Goal: Task Accomplishment & Management: Manage account settings

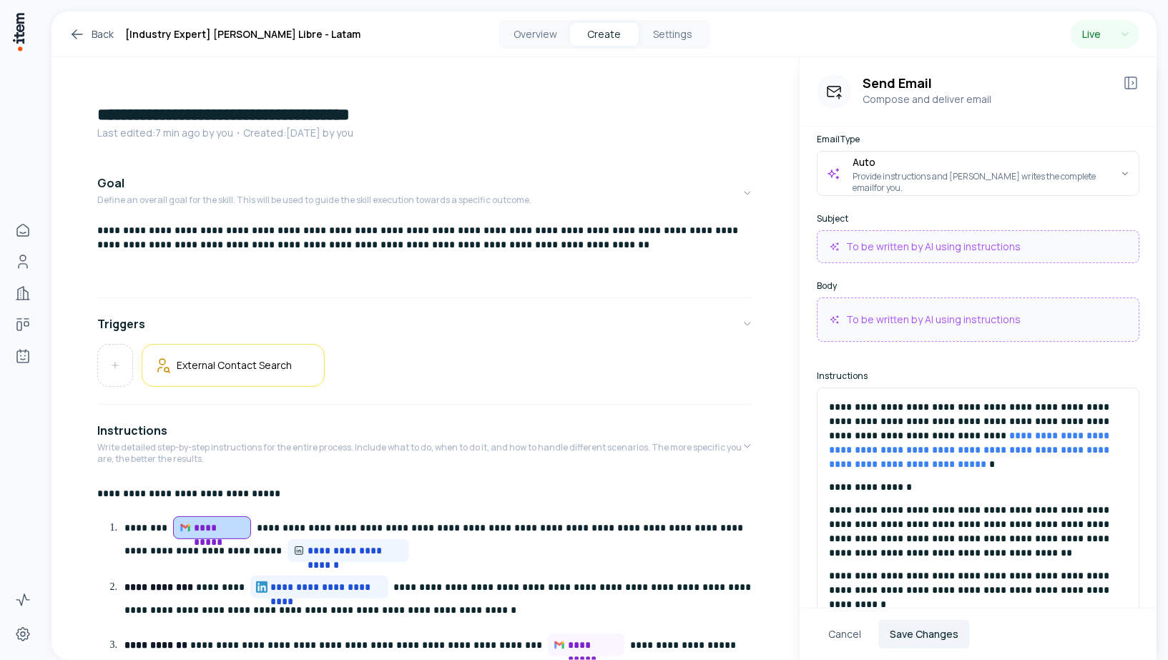
scroll to position [79, 0]
click at [77, 28] on icon at bounding box center [77, 34] width 17 height 17
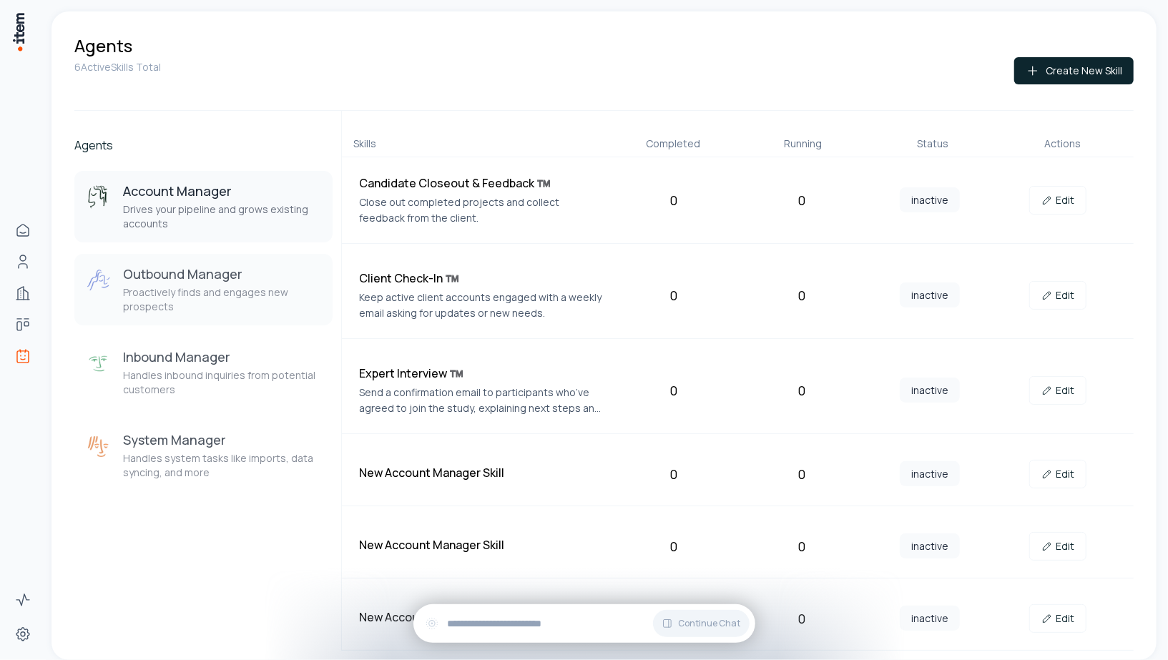
click at [169, 287] on p "Proactively finds and engages new prospects" at bounding box center [222, 299] width 198 height 29
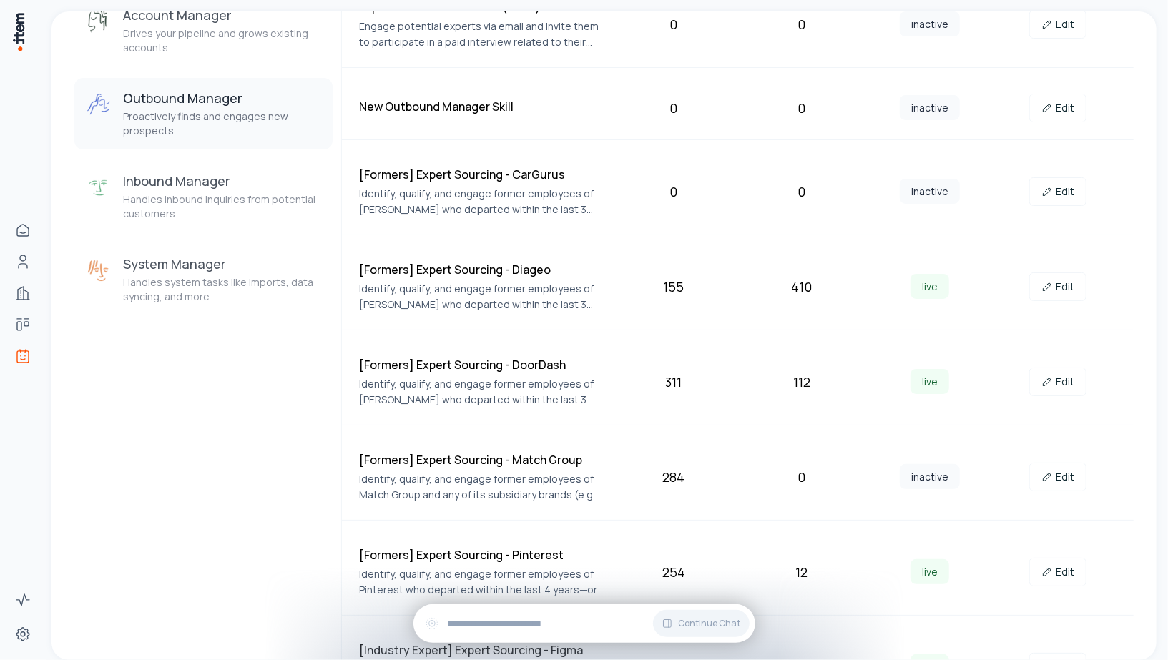
scroll to position [179, 0]
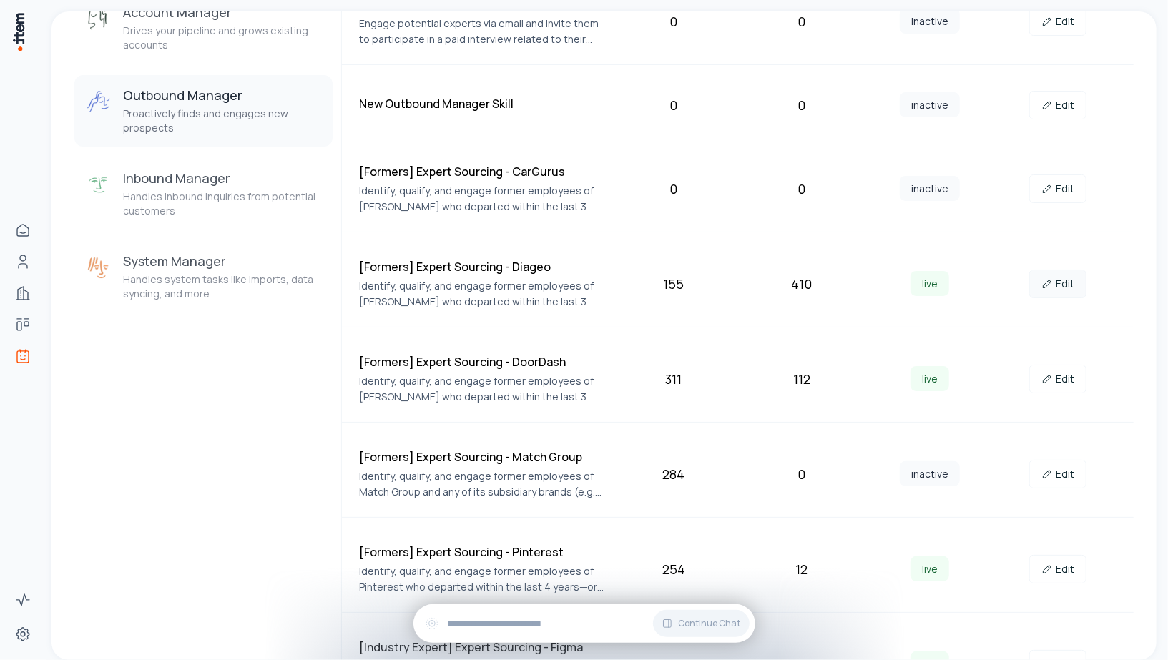
click at [1037, 282] on link "Edit" at bounding box center [1057, 284] width 57 height 29
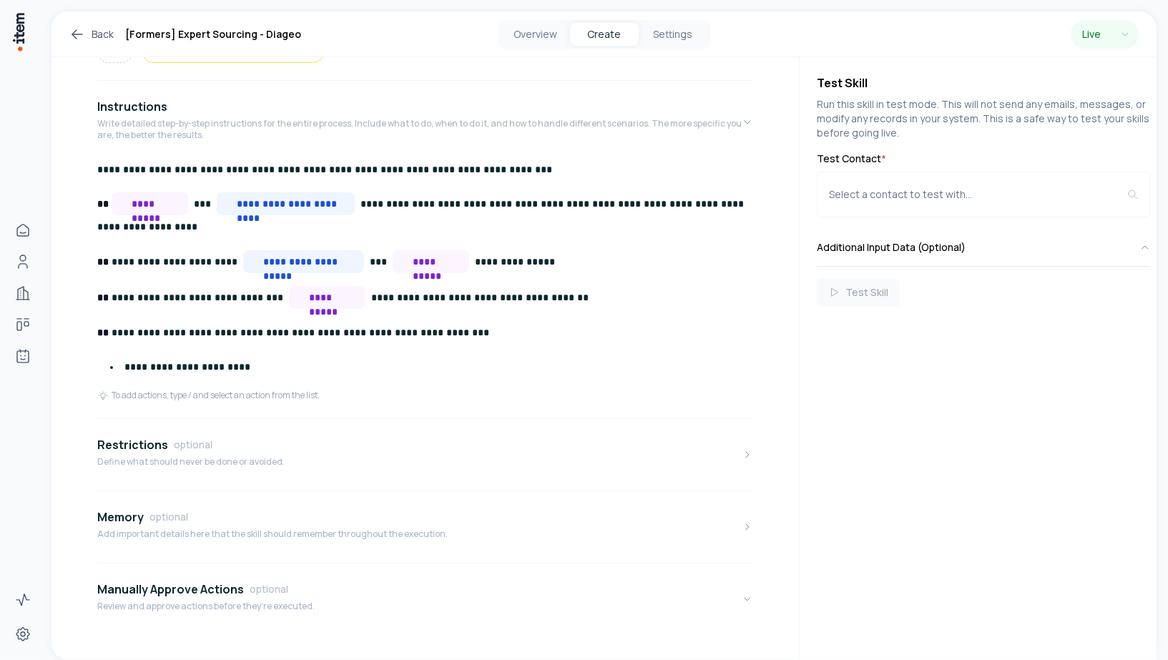
scroll to position [426, 0]
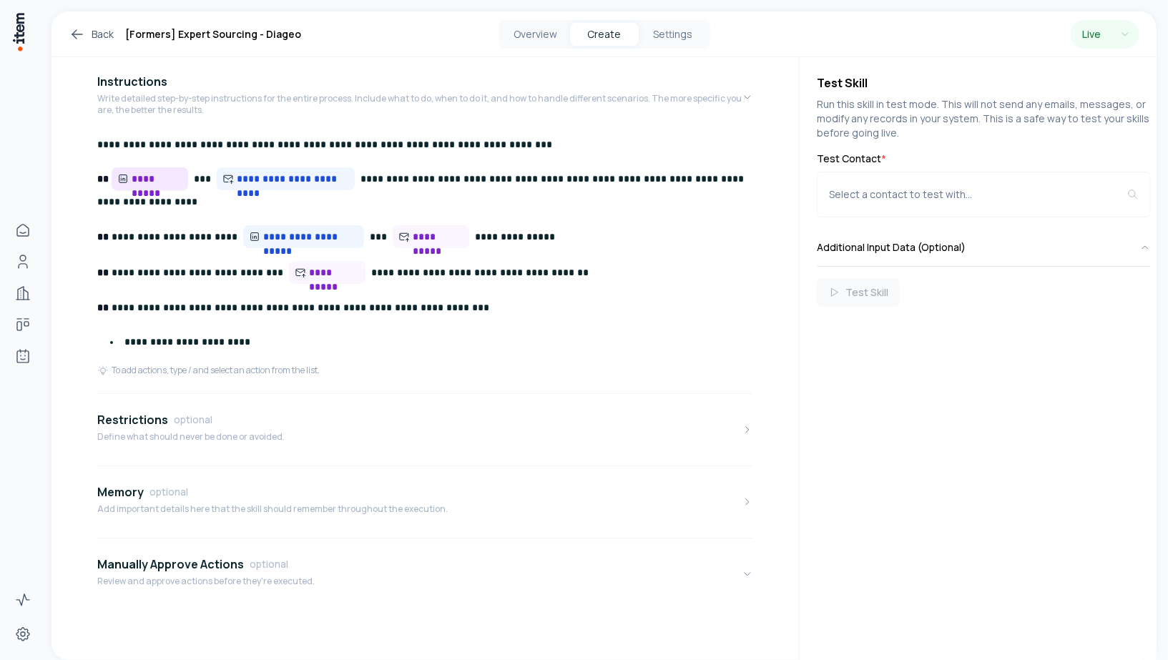
click at [143, 186] on span "**********" at bounding box center [150, 178] width 77 height 23
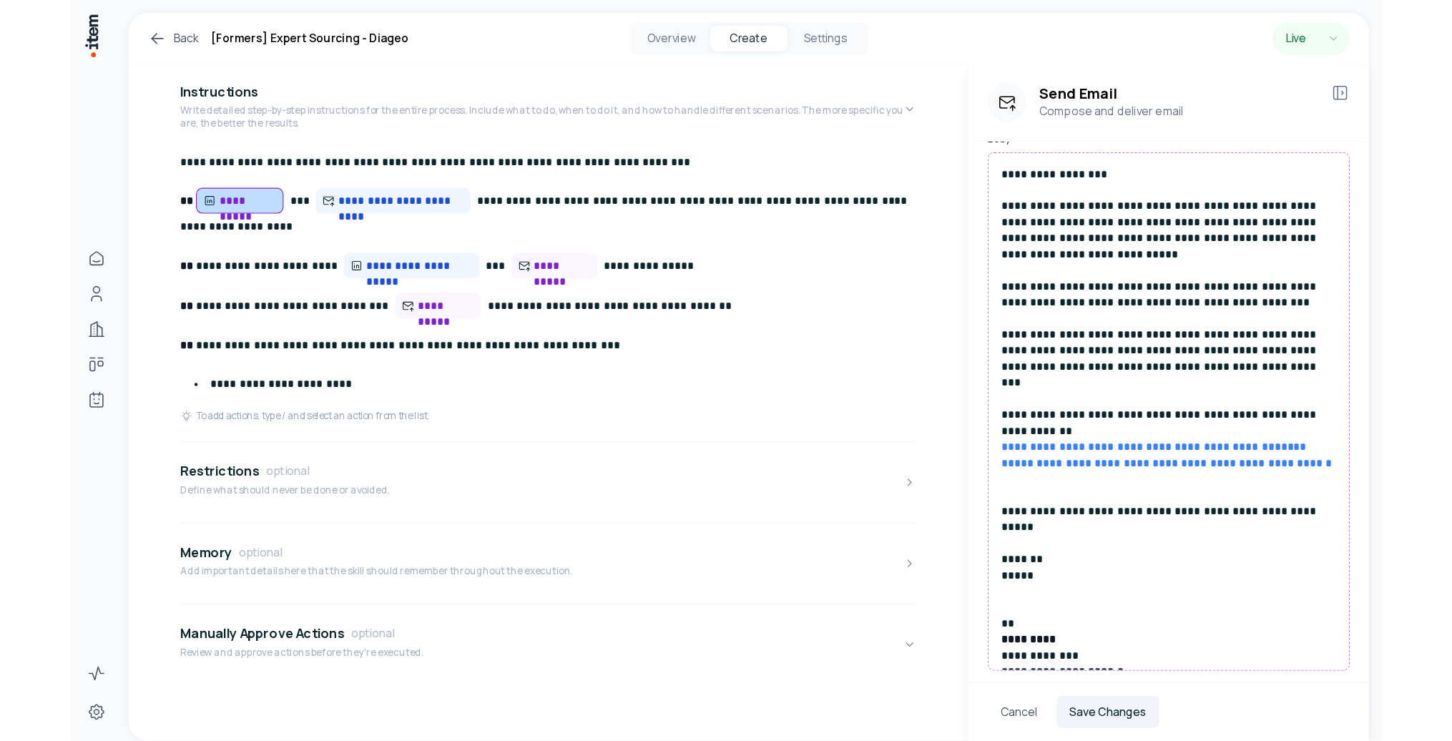
scroll to position [240, 0]
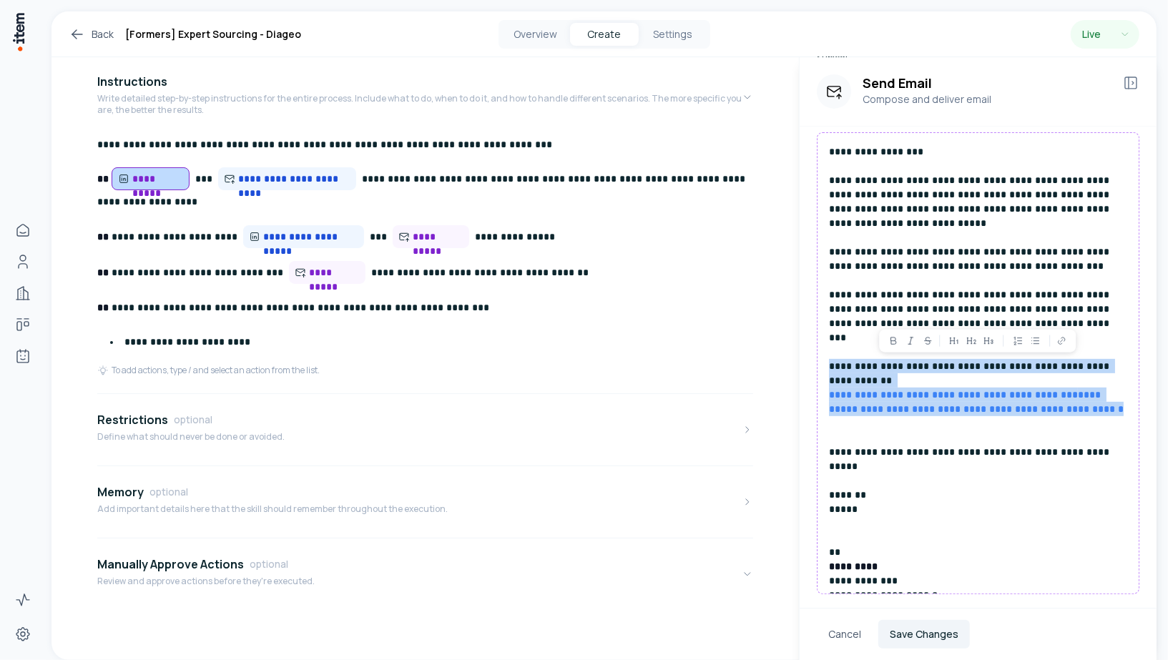
drag, startPoint x: 1129, startPoint y: 383, endPoint x: 820, endPoint y: 358, distance: 310.0
click at [820, 358] on div "**********" at bounding box center [978, 363] width 323 height 462
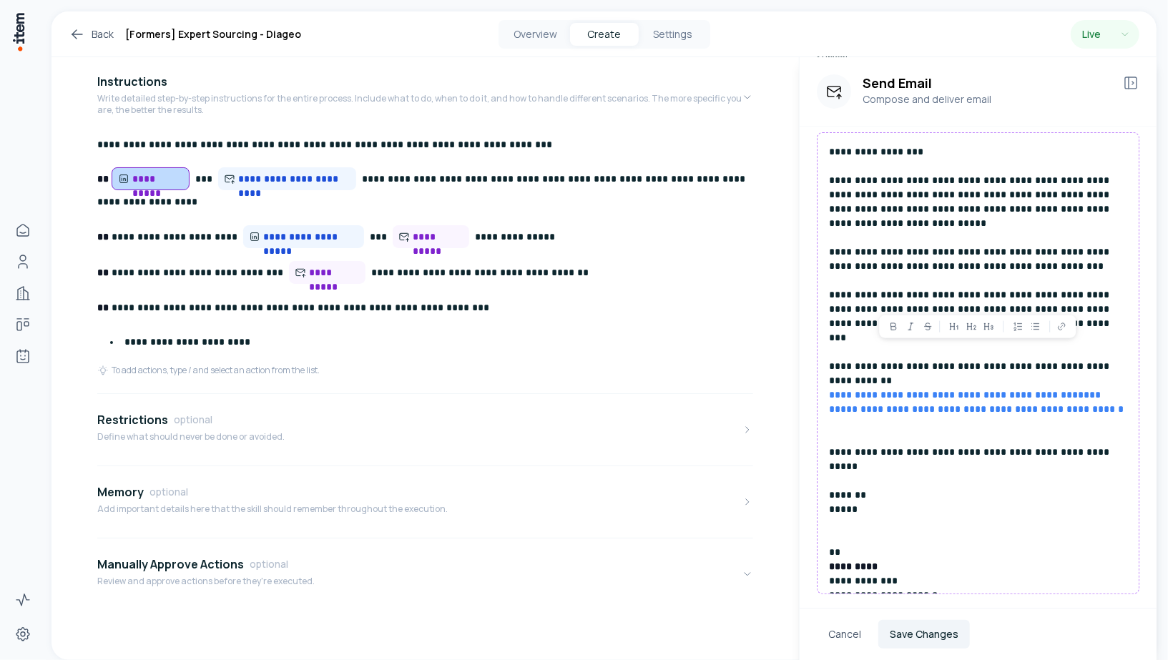
click at [978, 398] on p "**********" at bounding box center [978, 358] width 299 height 429
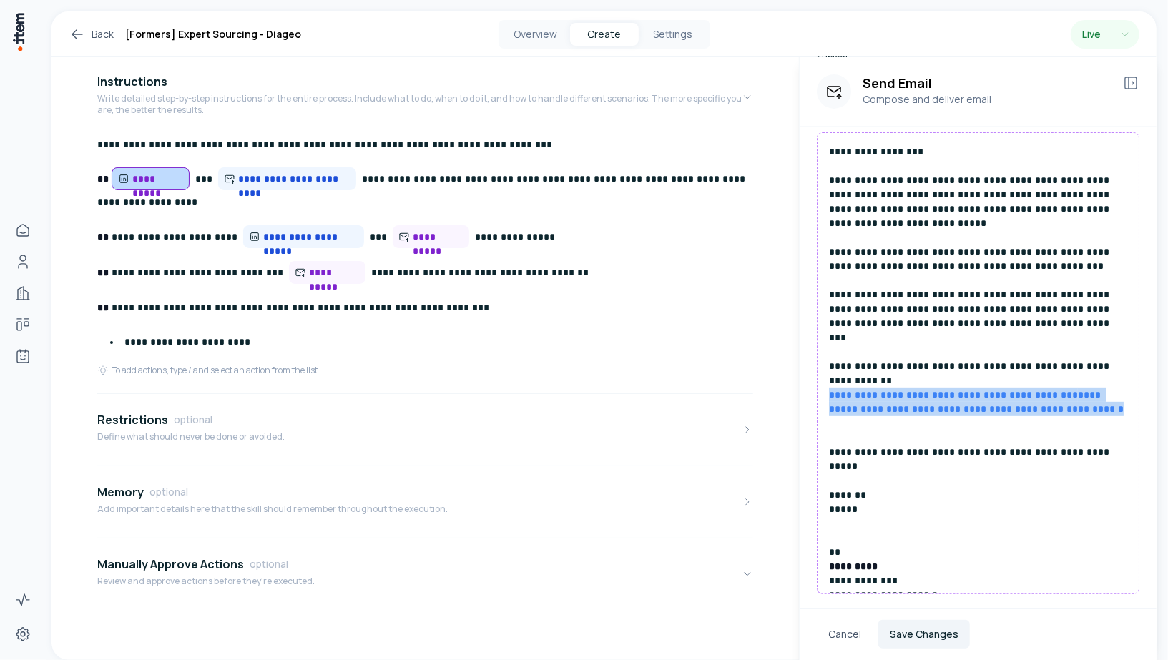
drag, startPoint x: 1131, startPoint y: 379, endPoint x: 827, endPoint y: 369, distance: 304.1
click at [827, 369] on div "**********" at bounding box center [978, 363] width 323 height 462
copy p "**********"
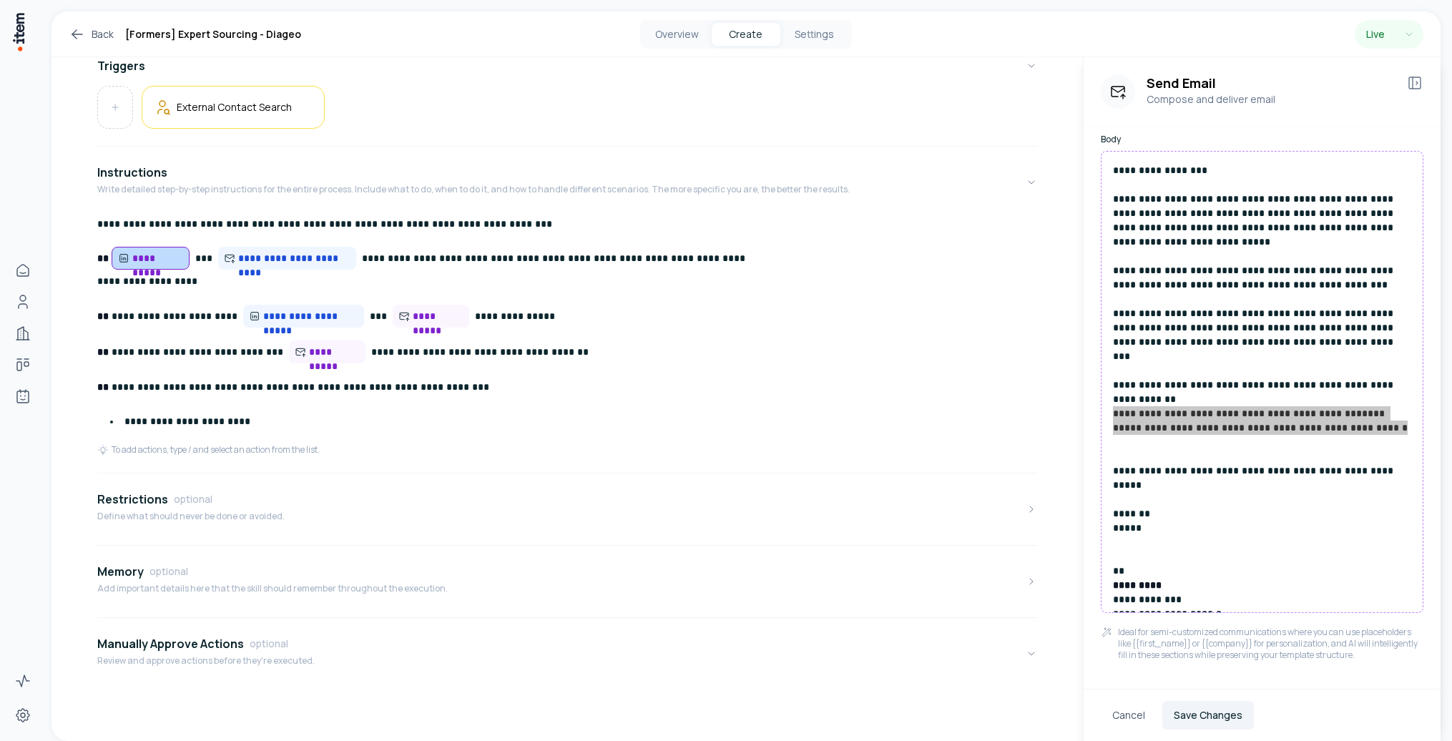
scroll to position [0, 0]
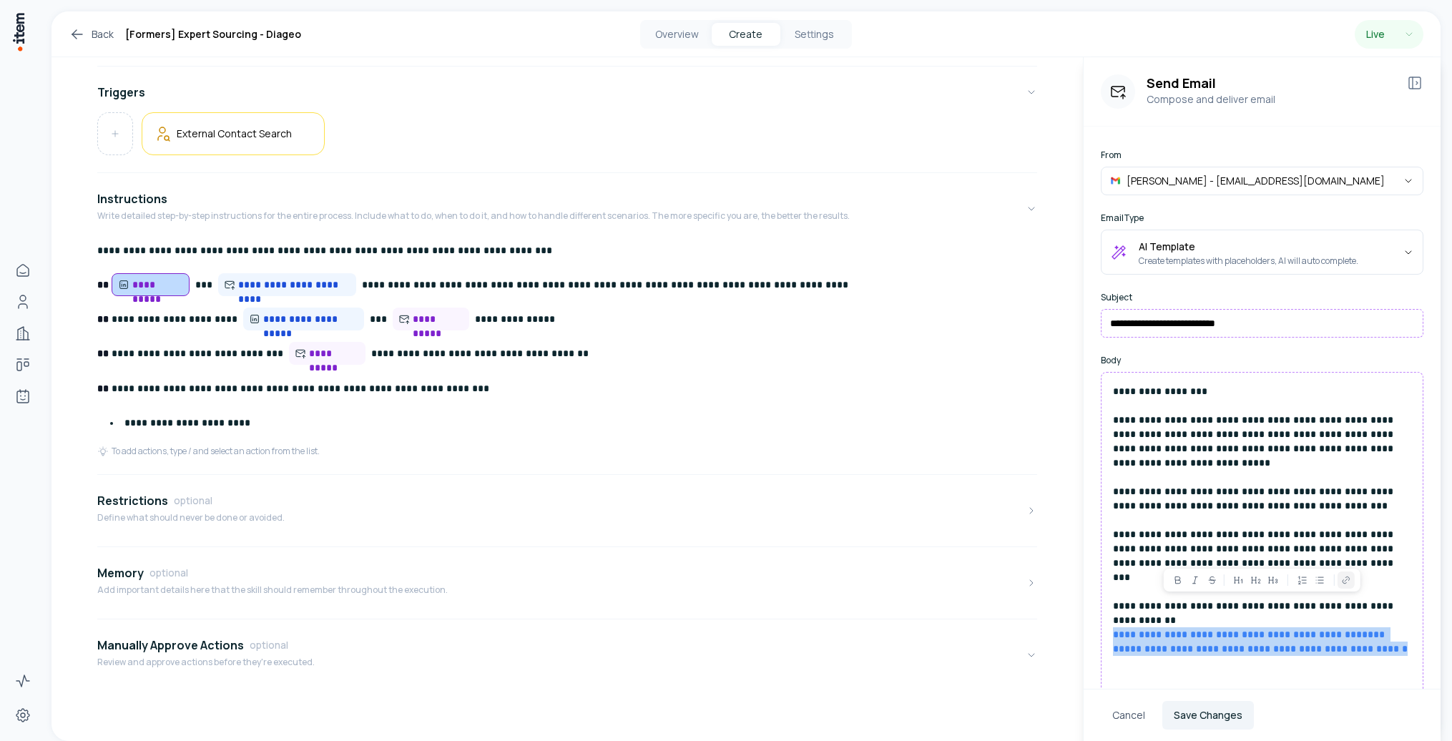
click at [72, 28] on icon at bounding box center [77, 34] width 17 height 17
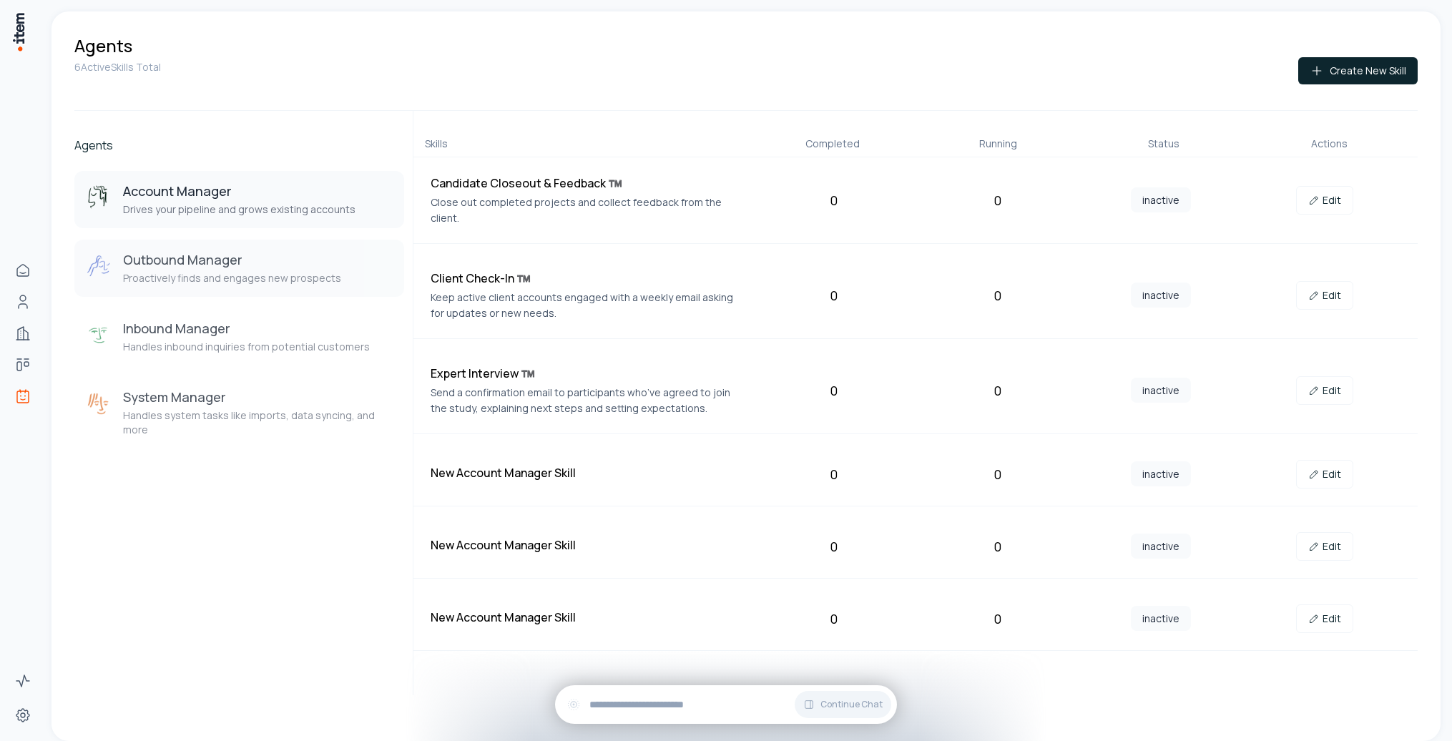
click at [219, 264] on h3 "Outbound Manager" at bounding box center [232, 259] width 218 height 17
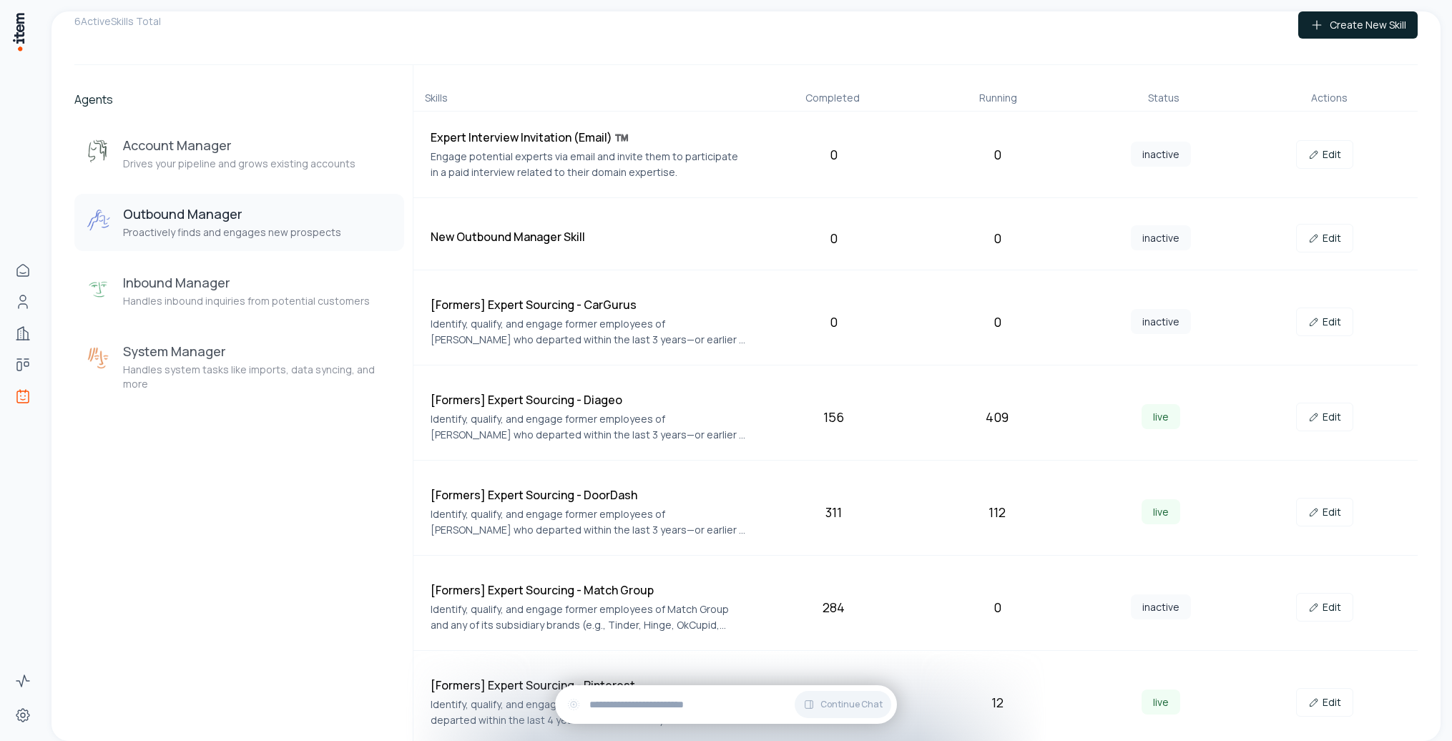
scroll to position [46, 0]
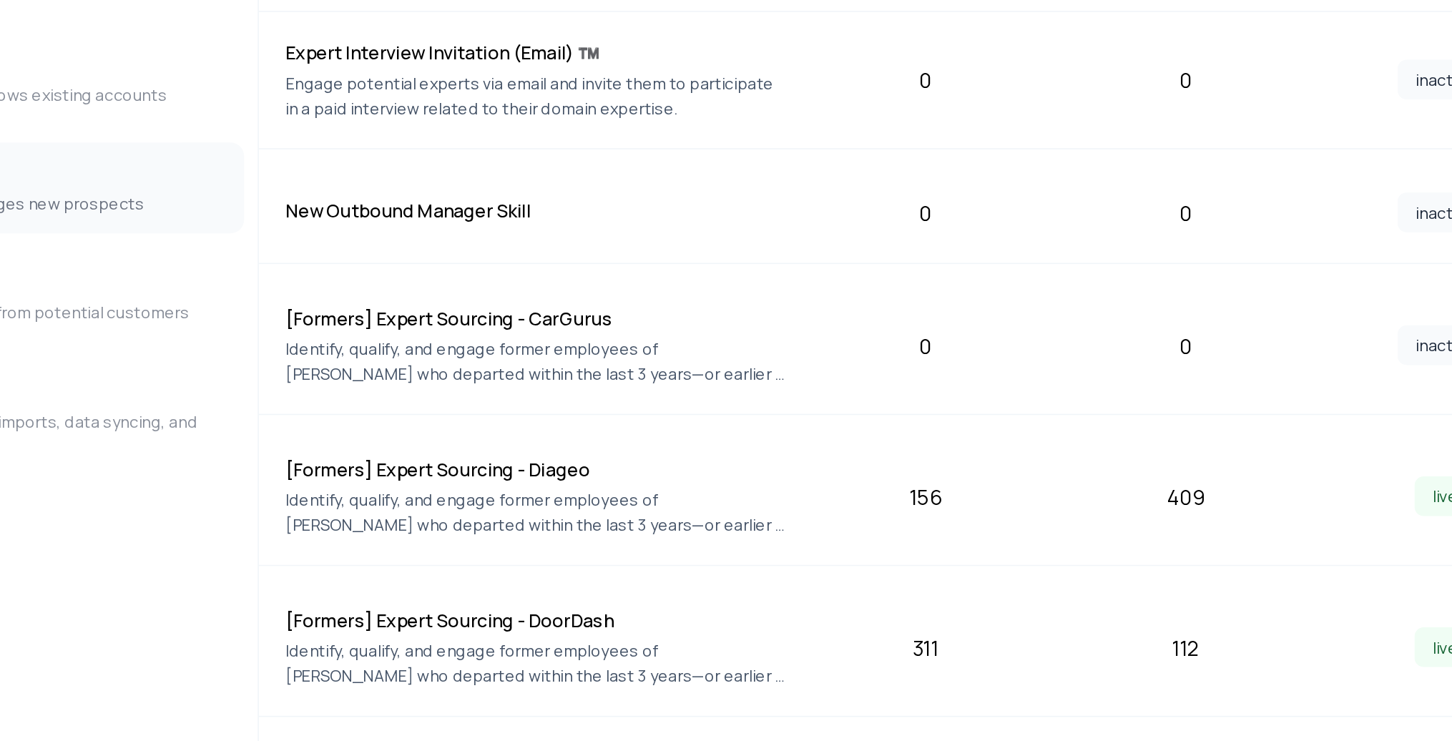
click at [599, 307] on h4 "[Formers] Expert Sourcing - CarGurus" at bounding box center [589, 303] width 316 height 17
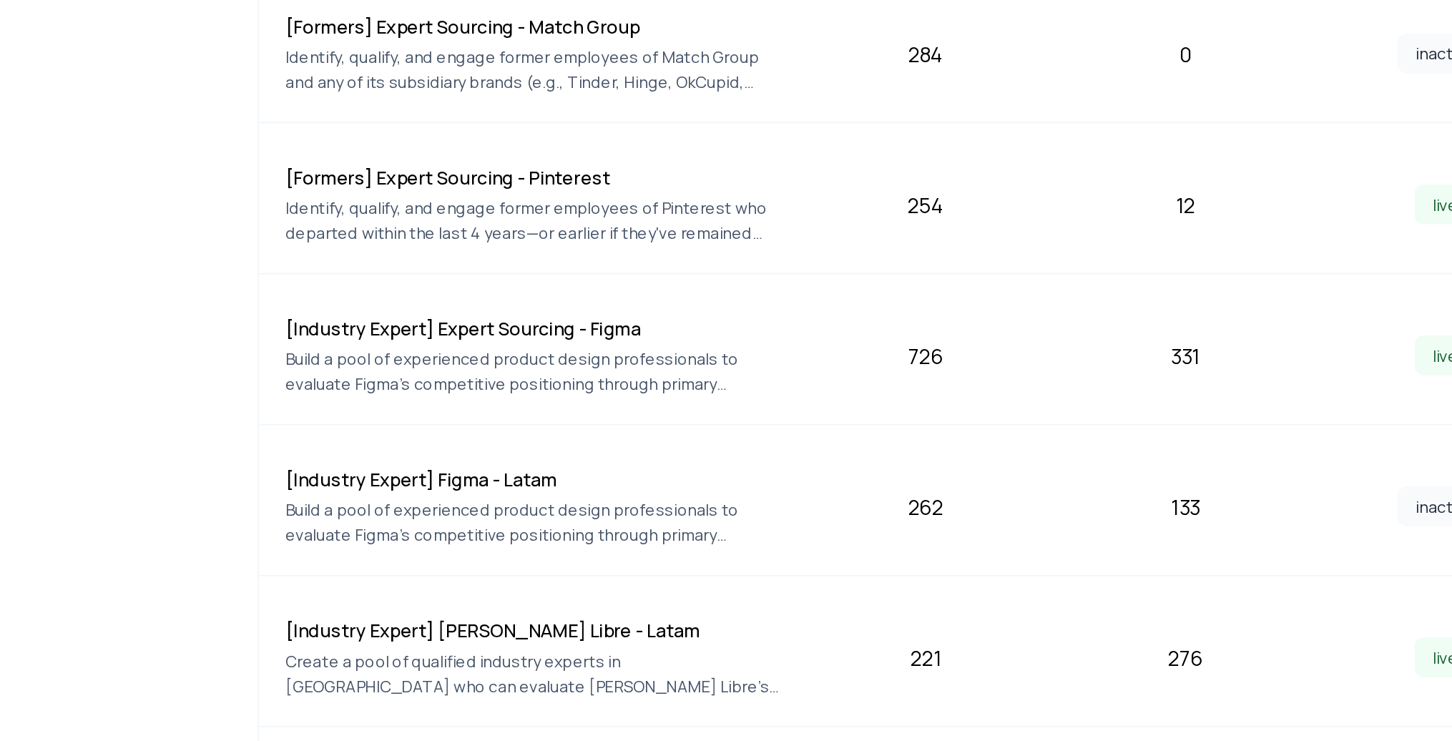
scroll to position [526, 0]
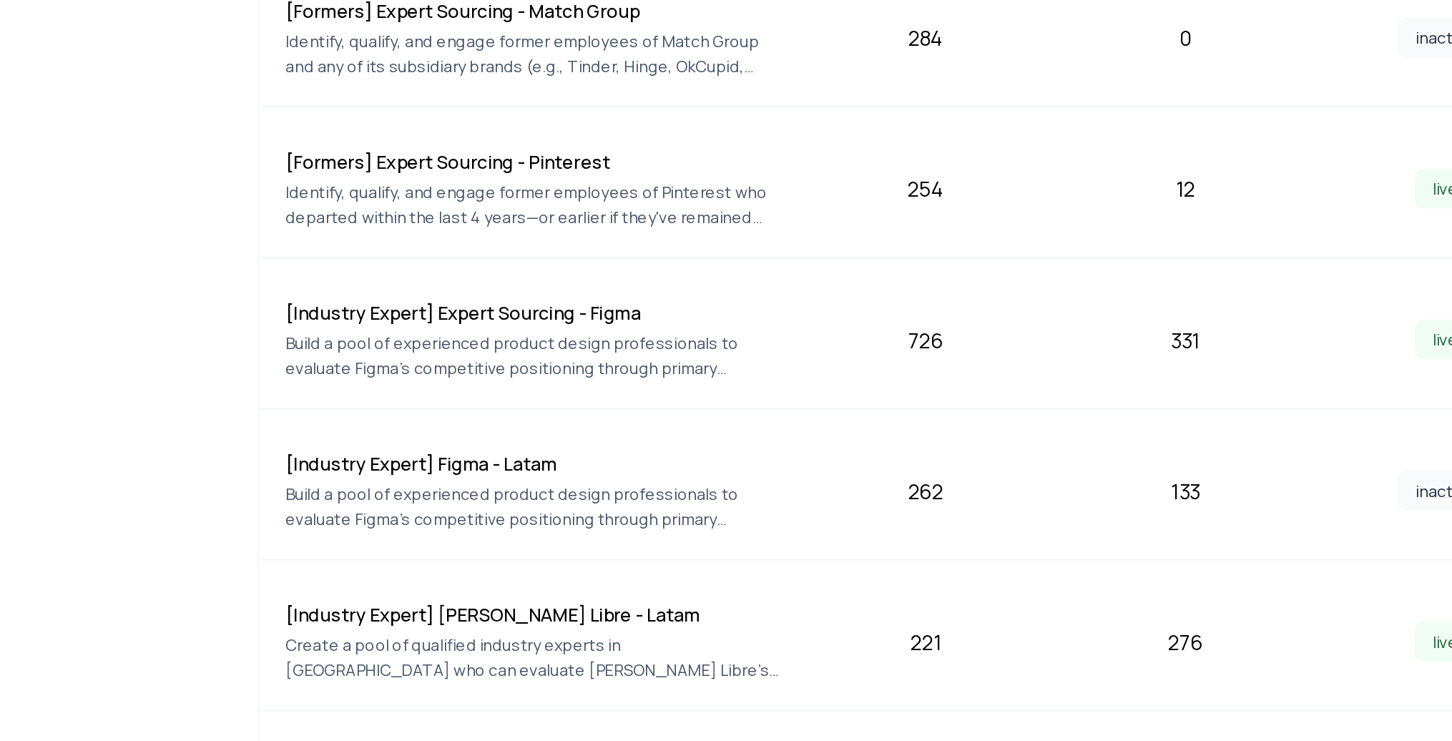
click at [581, 399] on h4 "[Industry Expert] Figma - Latam" at bounding box center [589, 395] width 316 height 17
click at [621, 487] on h4 "[Industry Expert] [PERSON_NAME] Libre - Latam" at bounding box center [589, 490] width 316 height 17
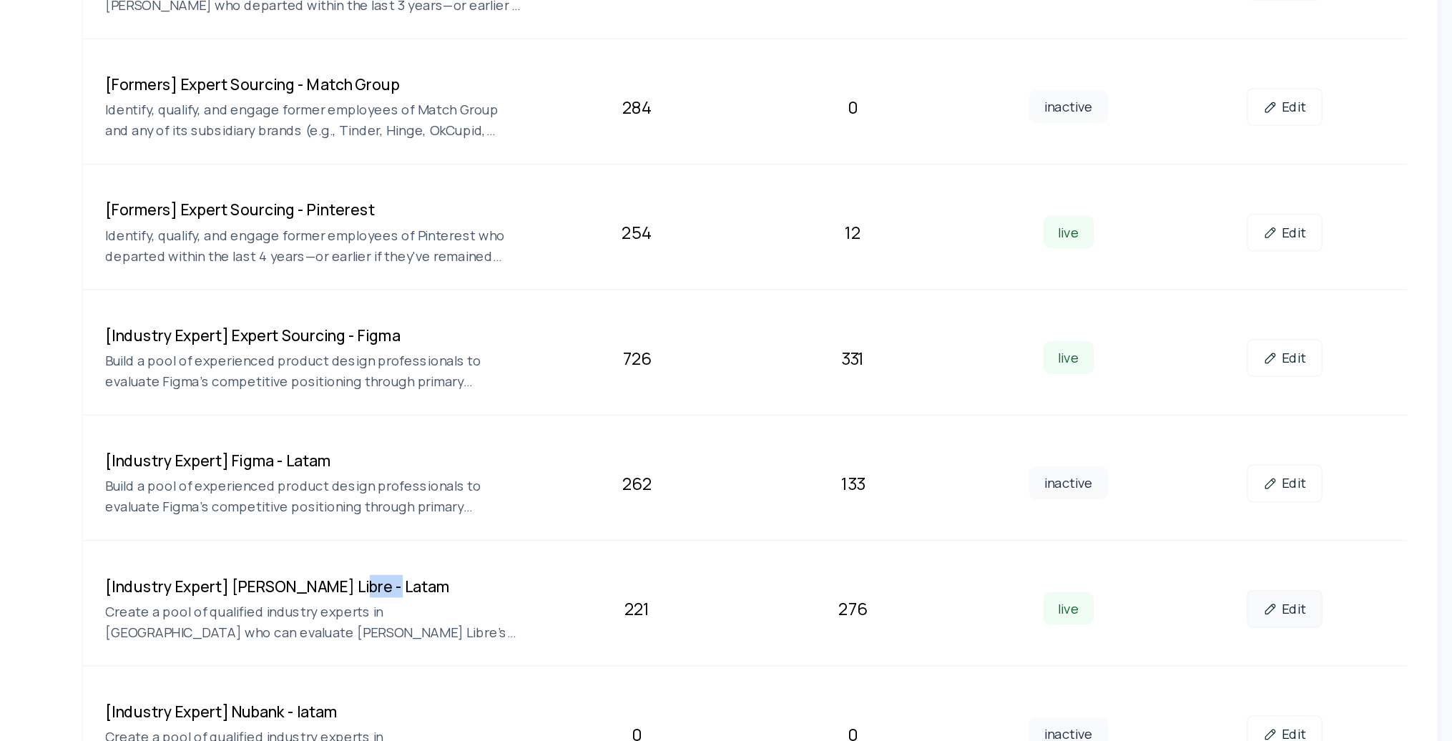
click at [1167, 508] on link "Edit" at bounding box center [1324, 507] width 57 height 29
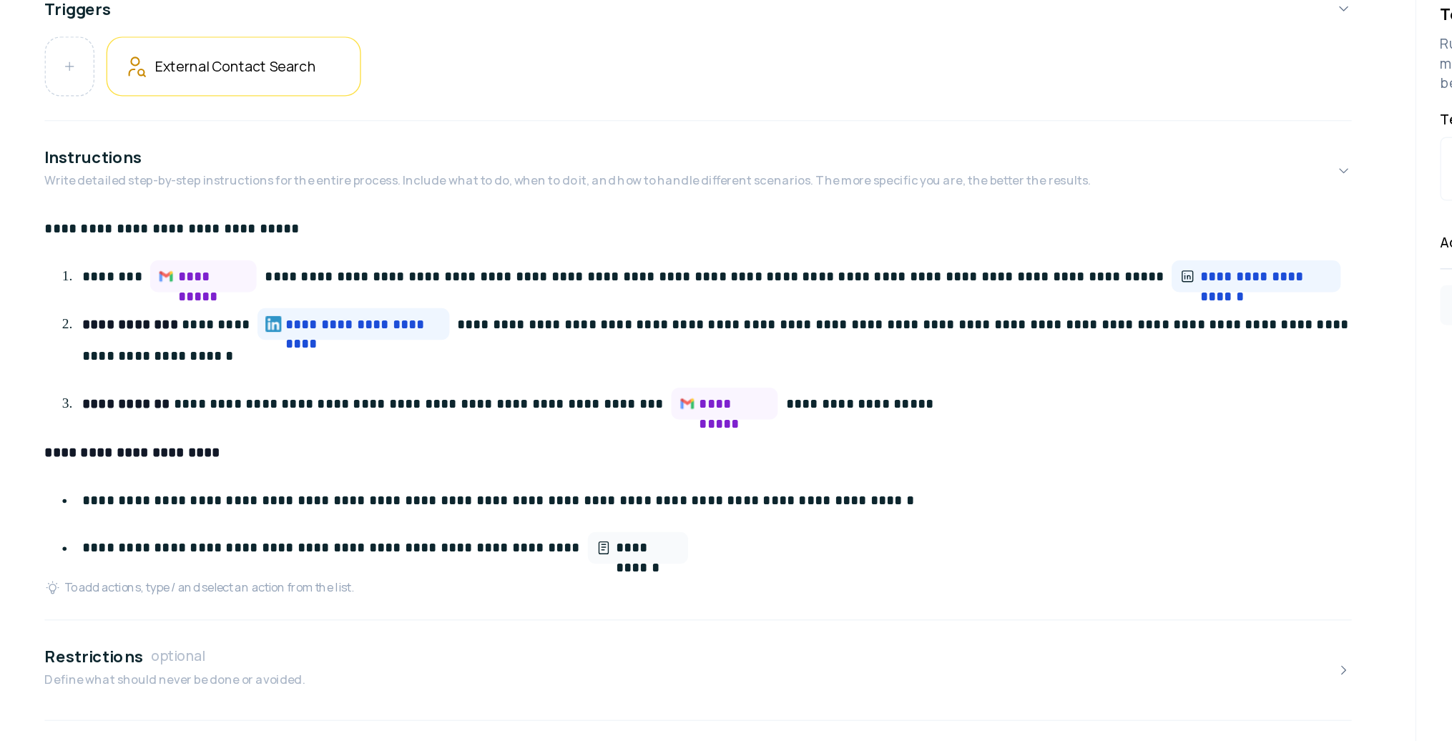
scroll to position [246, 0]
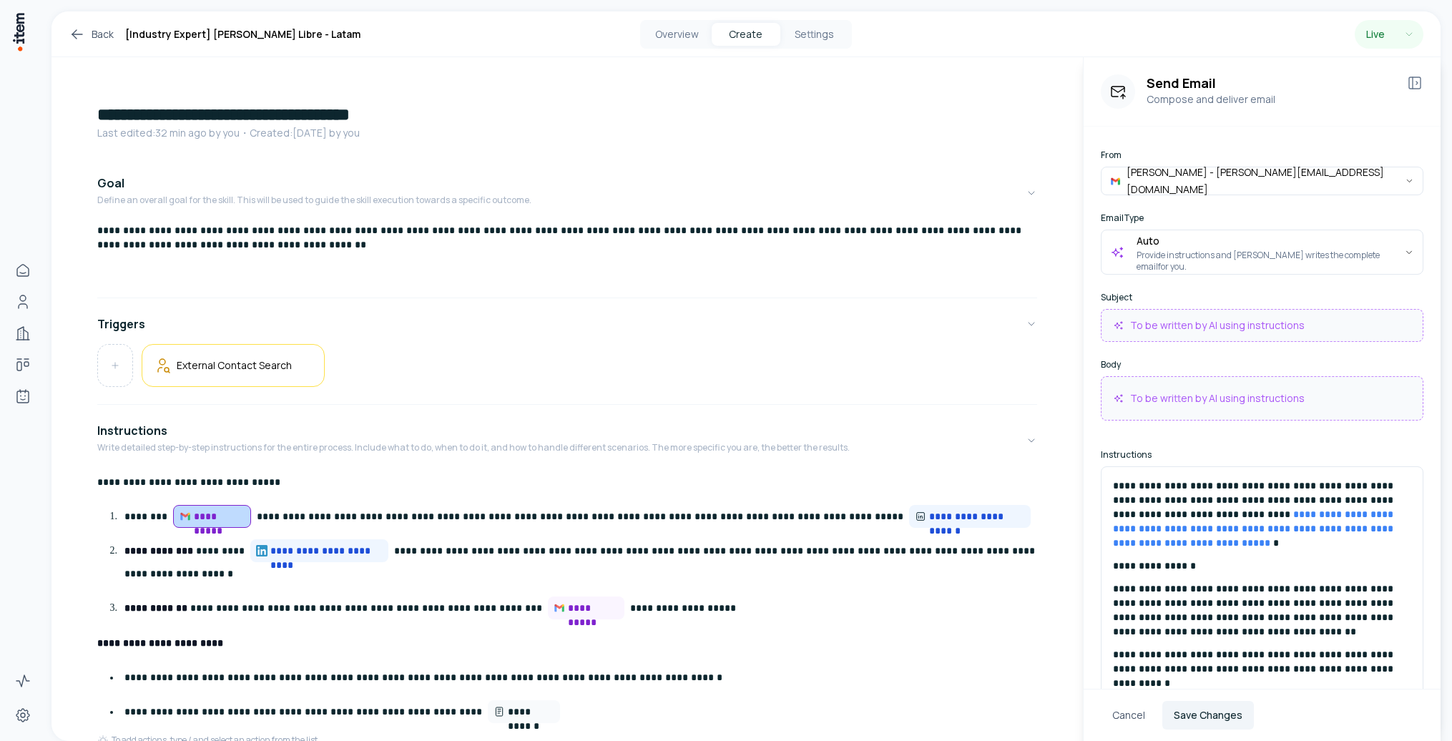
click at [83, 41] on icon at bounding box center [77, 34] width 17 height 17
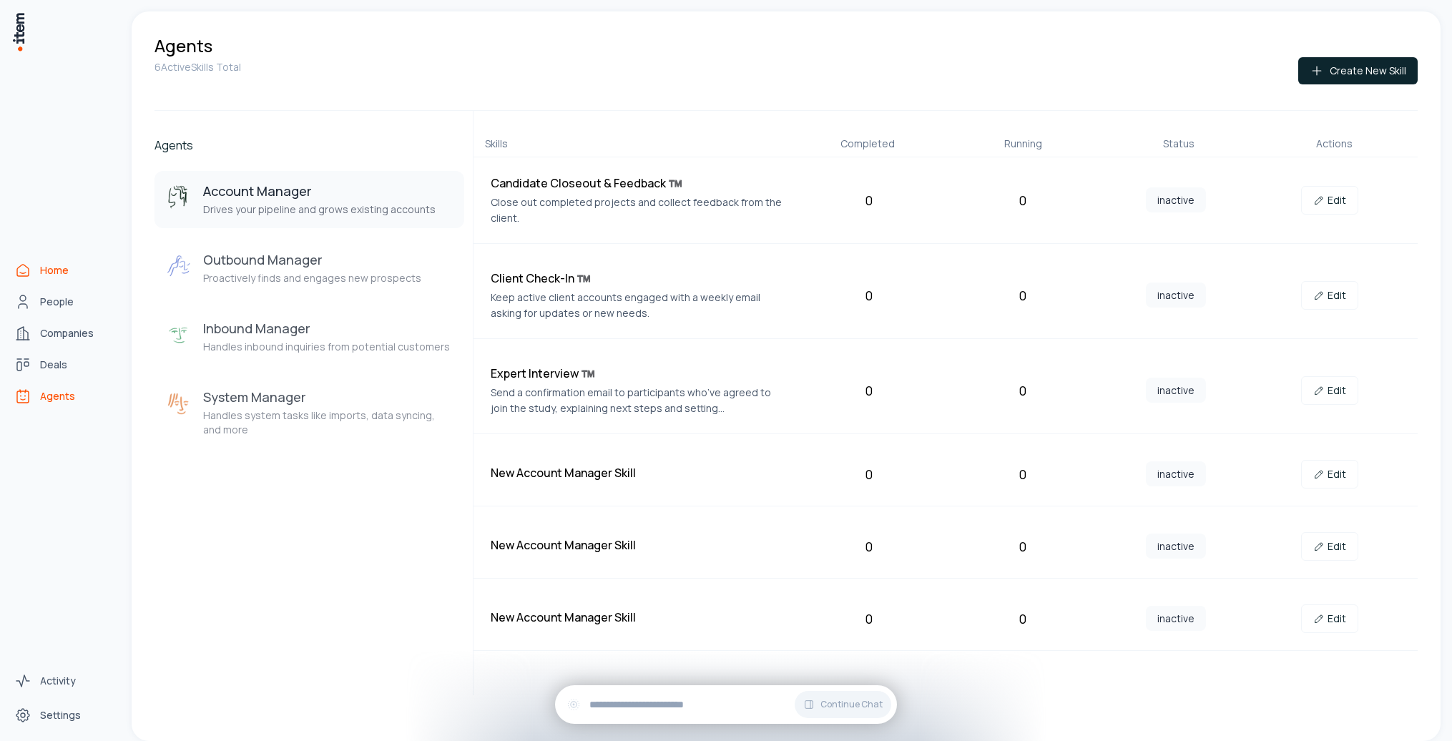
click at [17, 270] on icon "Home" at bounding box center [22, 270] width 11 height 11
